Goal: Check status: Check status

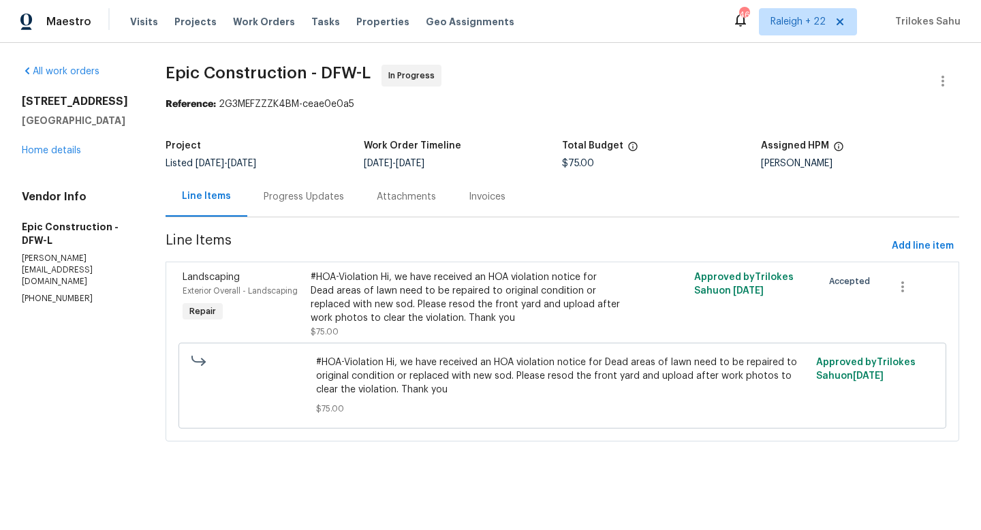
click at [282, 204] on div "Progress Updates" at bounding box center [303, 196] width 113 height 40
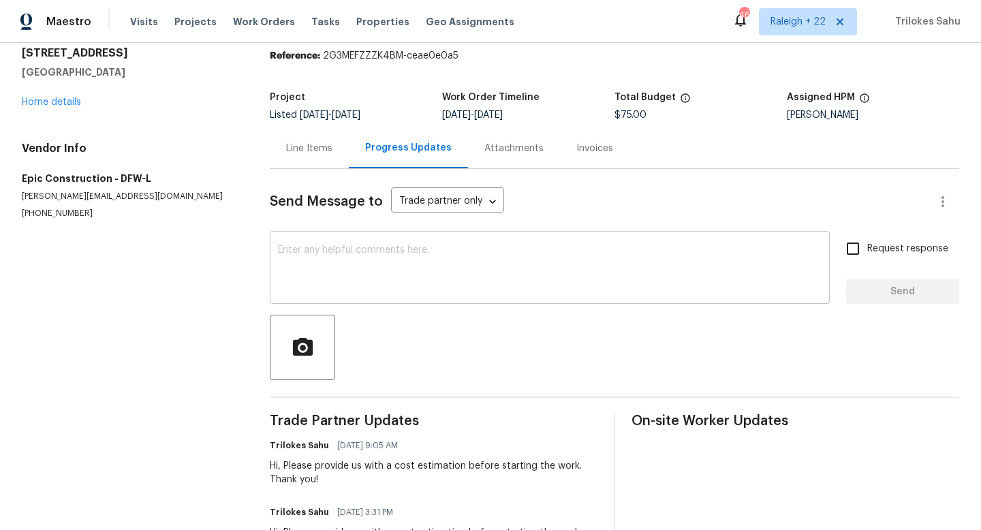
scroll to position [39, 0]
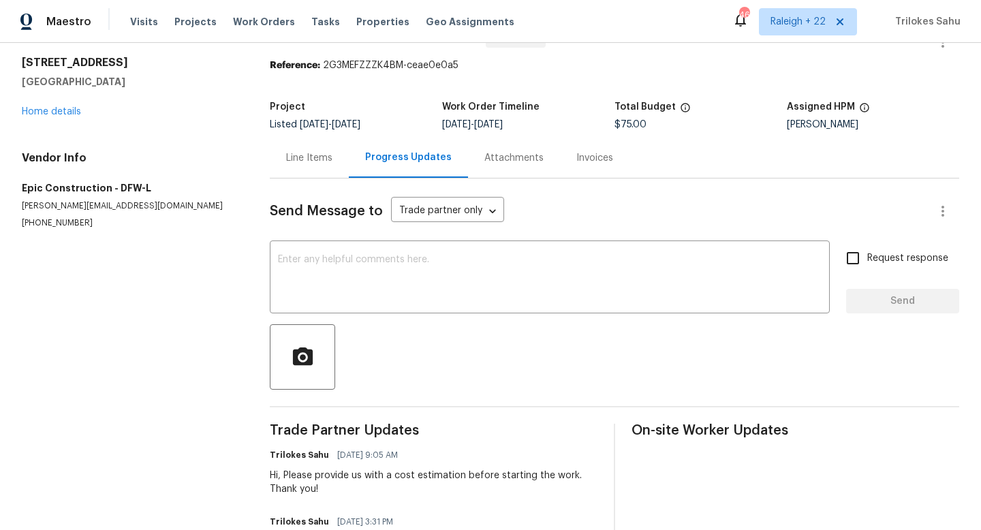
click at [297, 160] on div "Line Items" at bounding box center [309, 158] width 46 height 14
